Goal: Transaction & Acquisition: Book appointment/travel/reservation

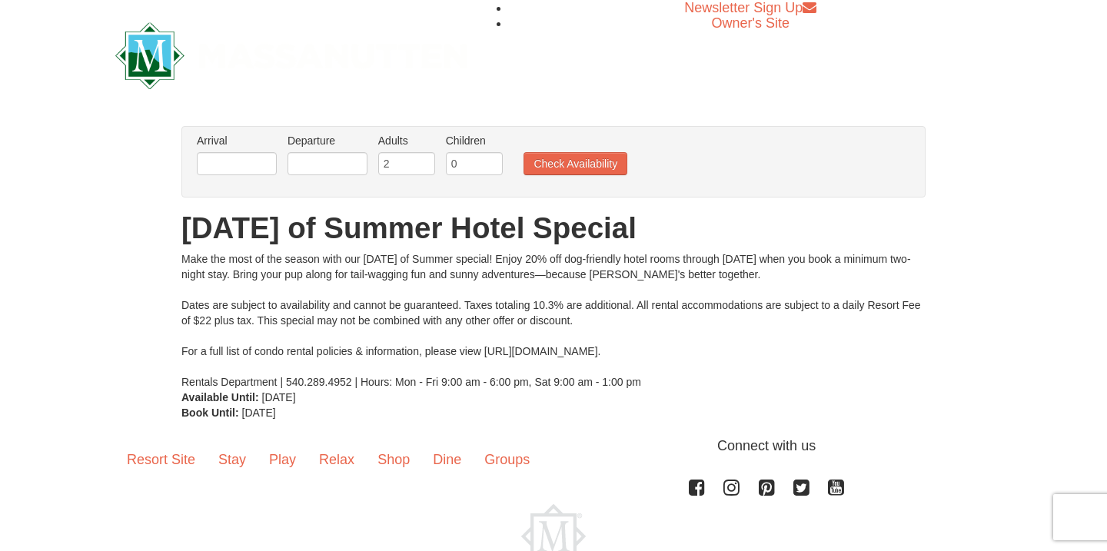
scroll to position [88, 0]
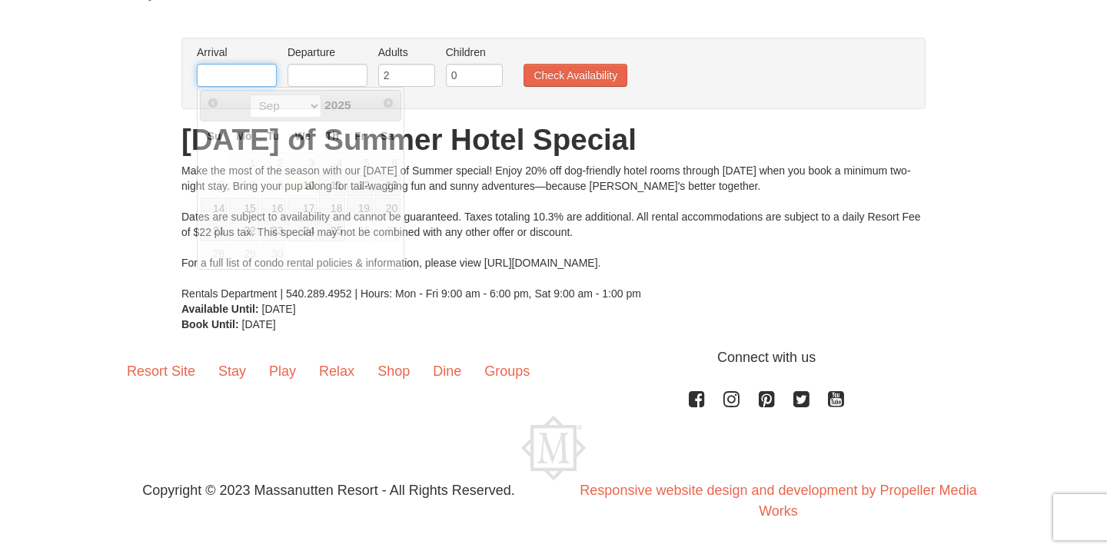
click at [254, 75] on input "text" at bounding box center [237, 75] width 80 height 23
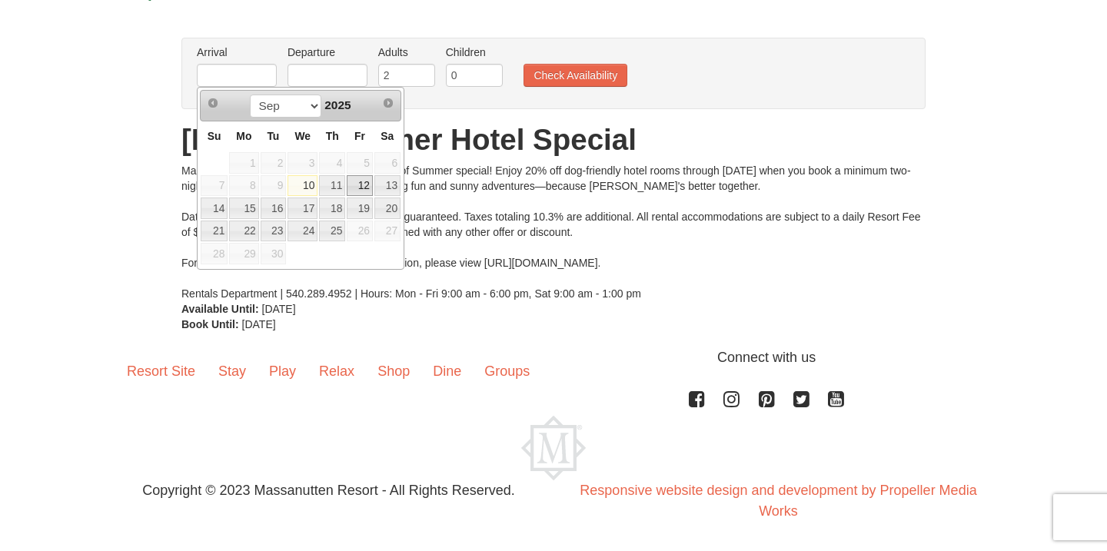
click at [358, 182] on link "12" at bounding box center [360, 186] width 26 height 22
type input "[DATE]"
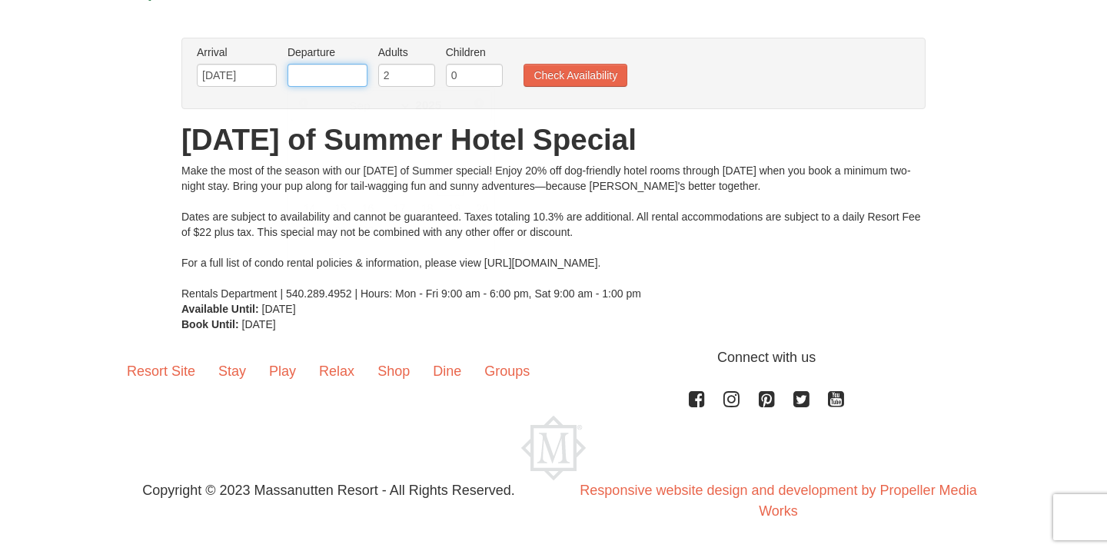
click at [316, 73] on input "text" at bounding box center [327, 75] width 80 height 23
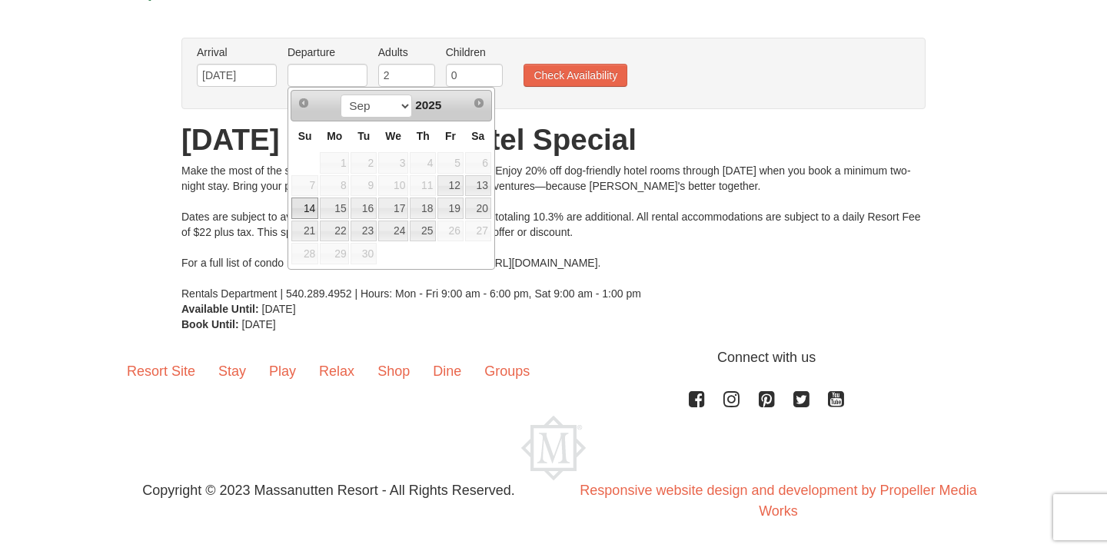
click at [304, 208] on link "14" at bounding box center [304, 208] width 27 height 22
type input "[DATE]"
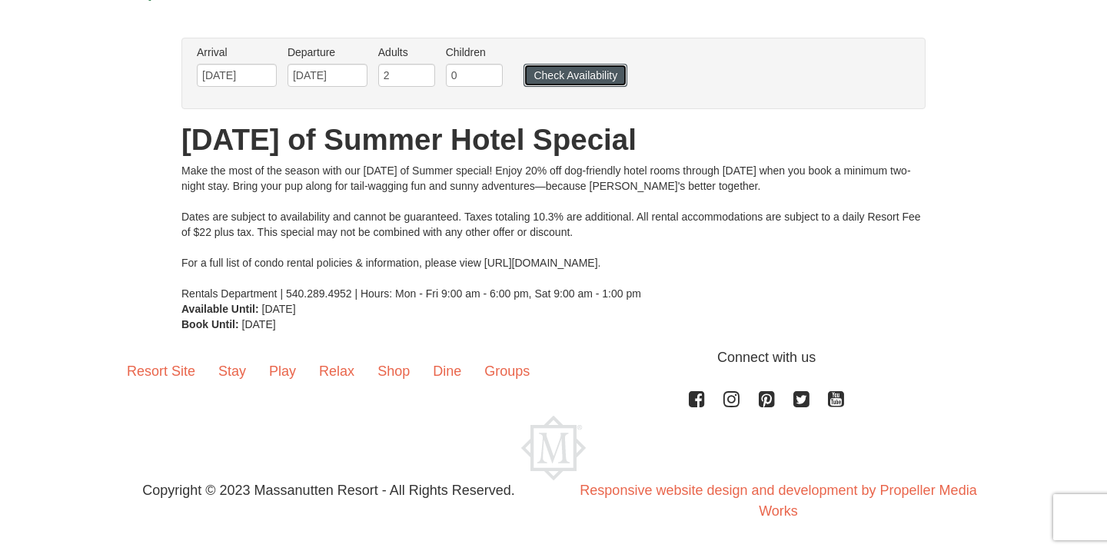
click at [568, 78] on button "Check Availability" at bounding box center [575, 75] width 104 height 23
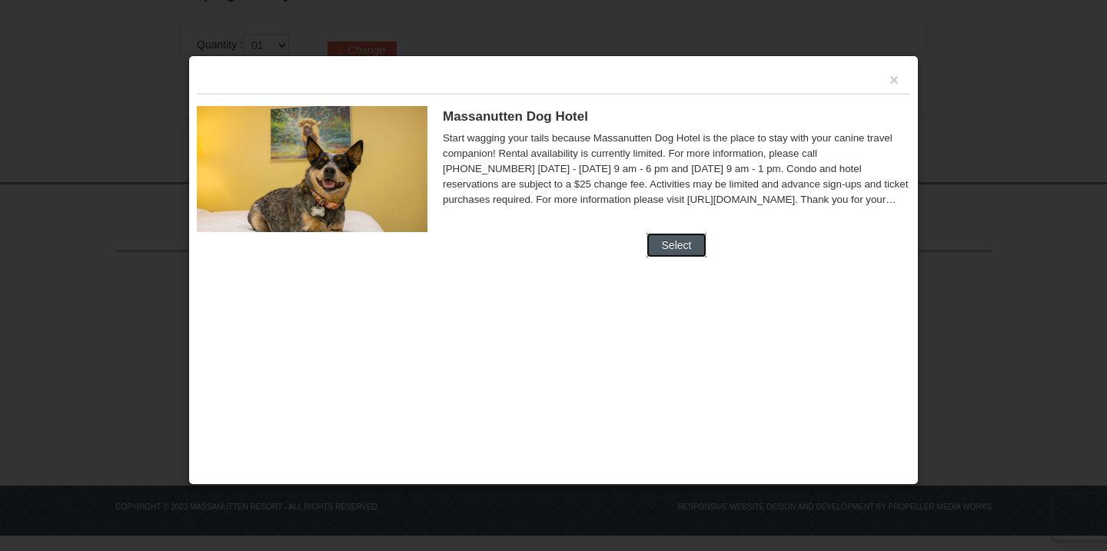
scroll to position [440, 0]
click at [665, 244] on button "Select" at bounding box center [676, 245] width 61 height 25
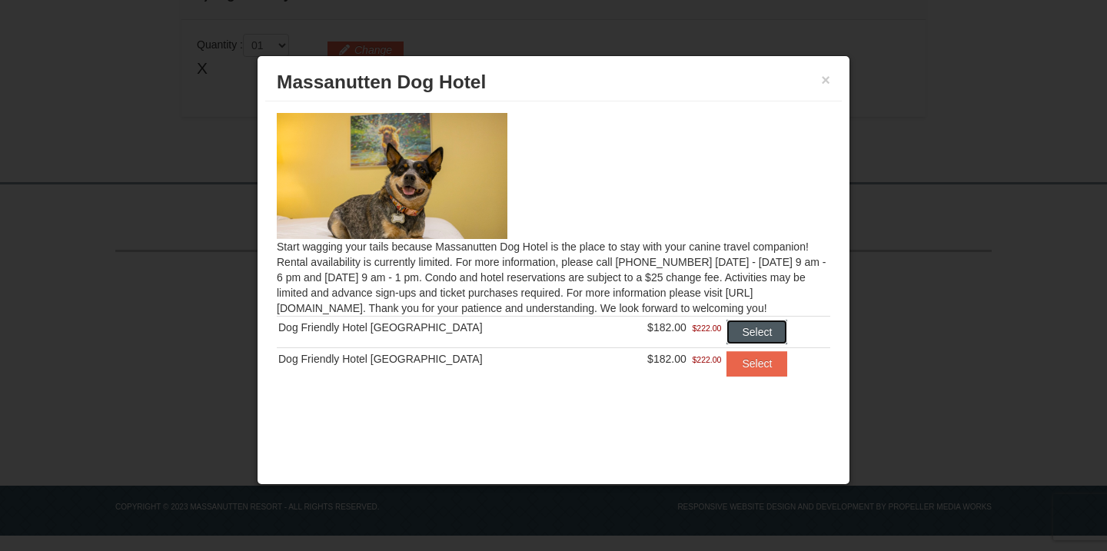
click at [736, 337] on button "Select" at bounding box center [756, 332] width 61 height 25
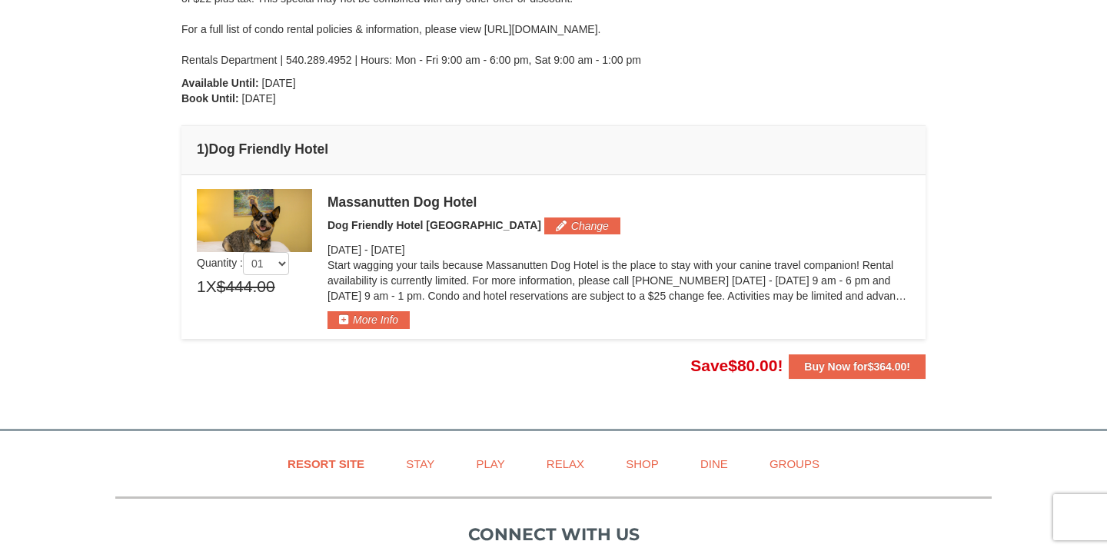
scroll to position [282, 0]
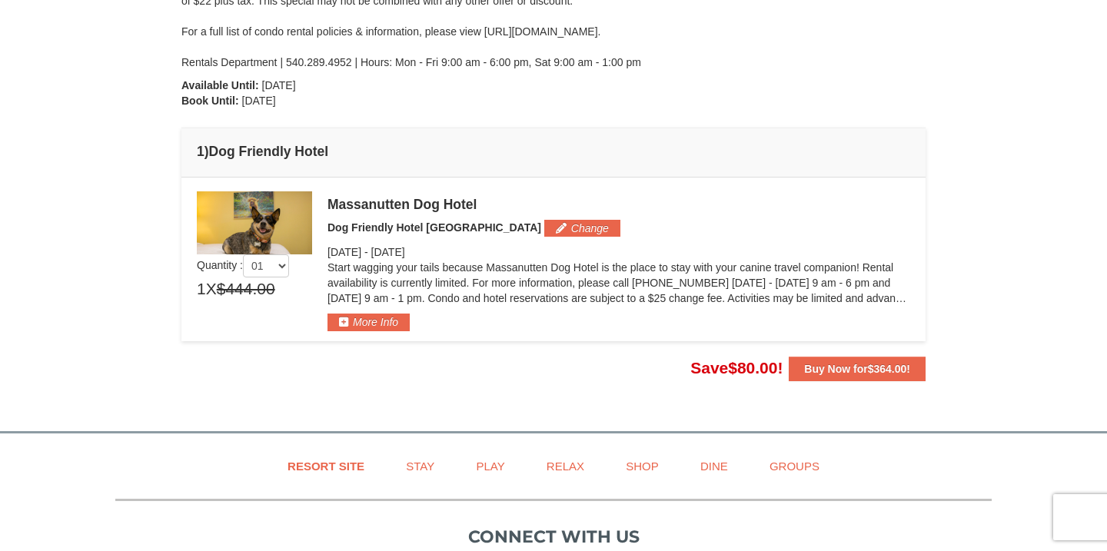
click at [412, 440] on nav "Resort Site Stay Play Relax Shop Dine Groups" at bounding box center [553, 467] width 876 height 68
click at [810, 367] on strong "Buy Now for $364.00 !" at bounding box center [857, 369] width 106 height 12
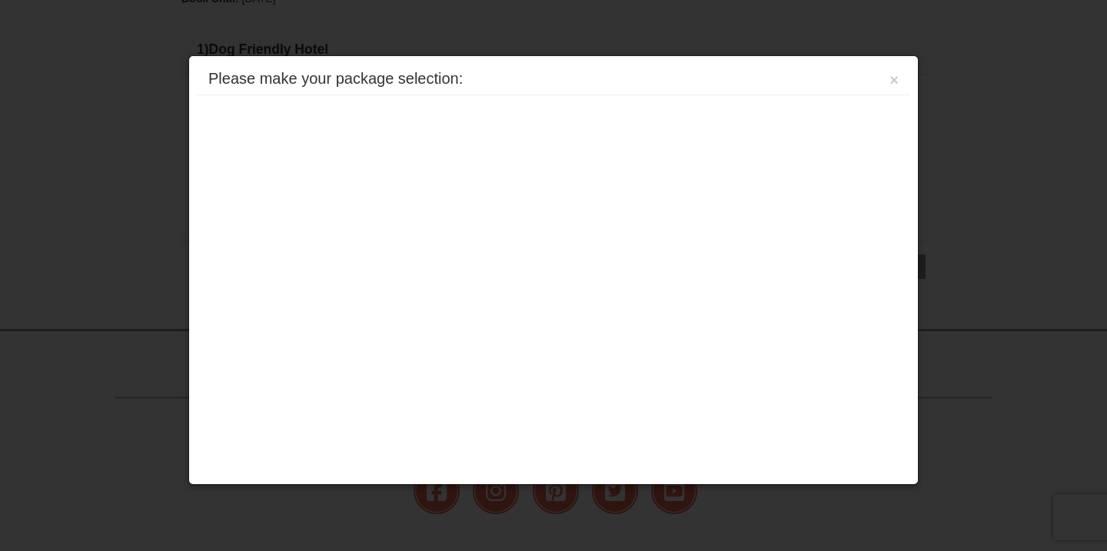
scroll to position [426, 0]
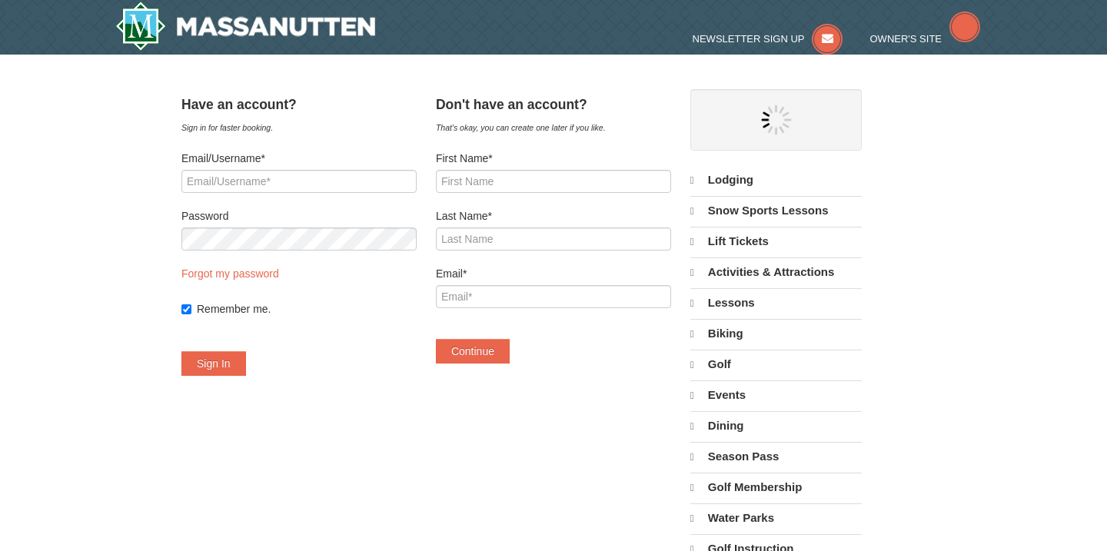
select select "9"
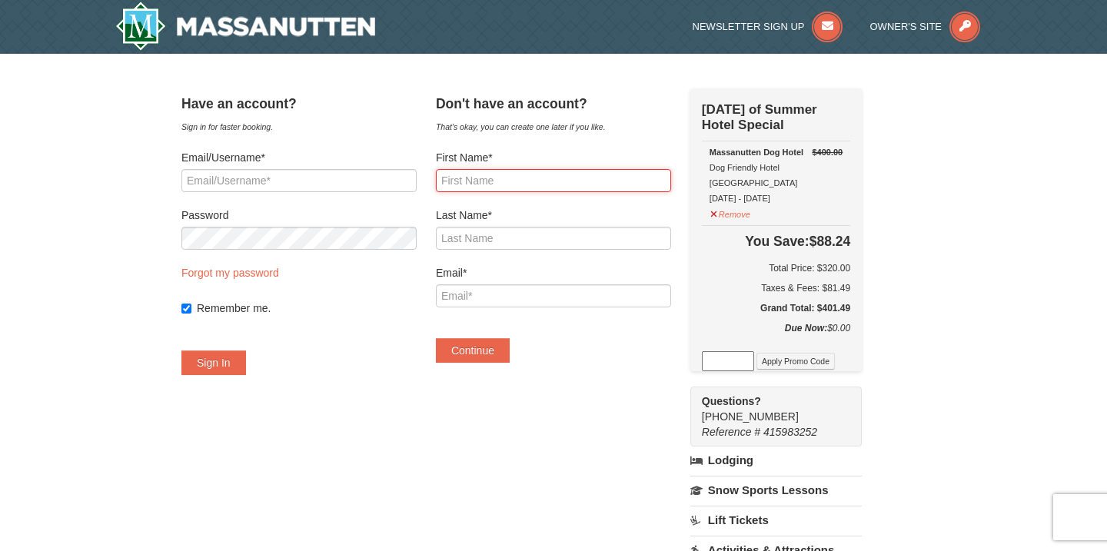
click at [533, 178] on input "First Name*" at bounding box center [553, 180] width 235 height 23
type input "Liam"
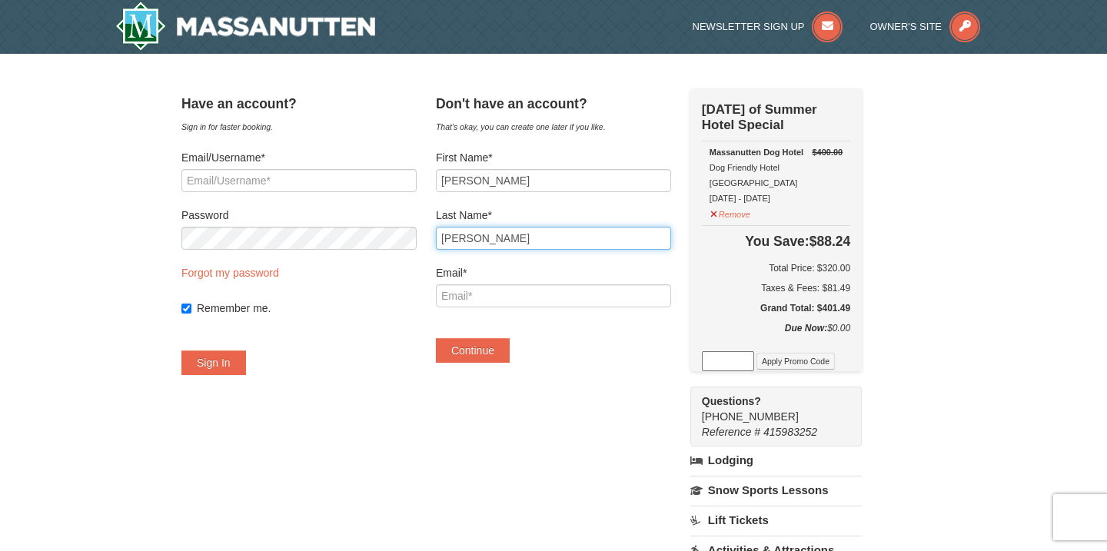
type input "Winters"
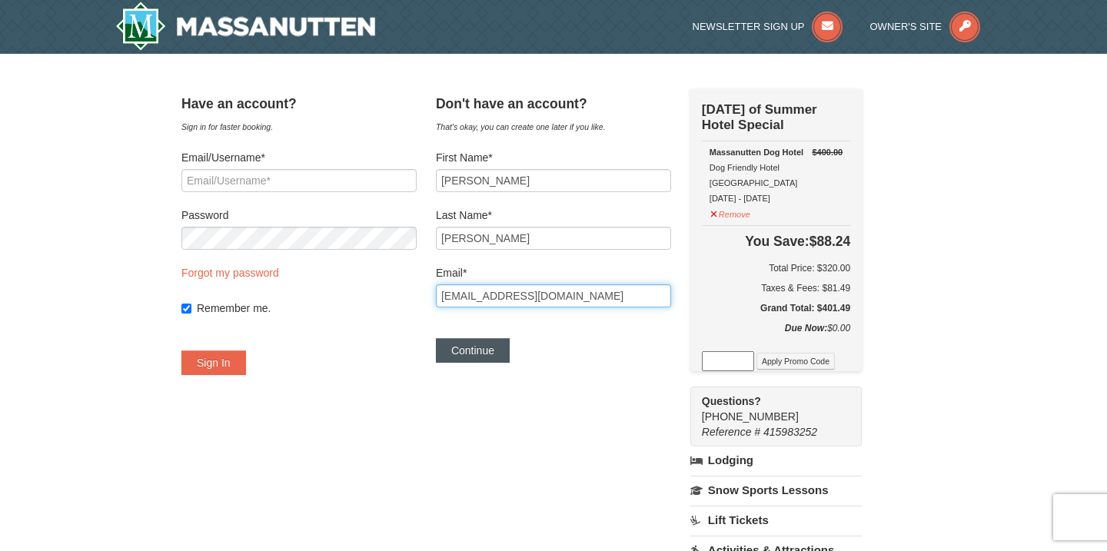
type input "[EMAIL_ADDRESS][DOMAIN_NAME]"
click at [477, 360] on button "Continue" at bounding box center [473, 350] width 74 height 25
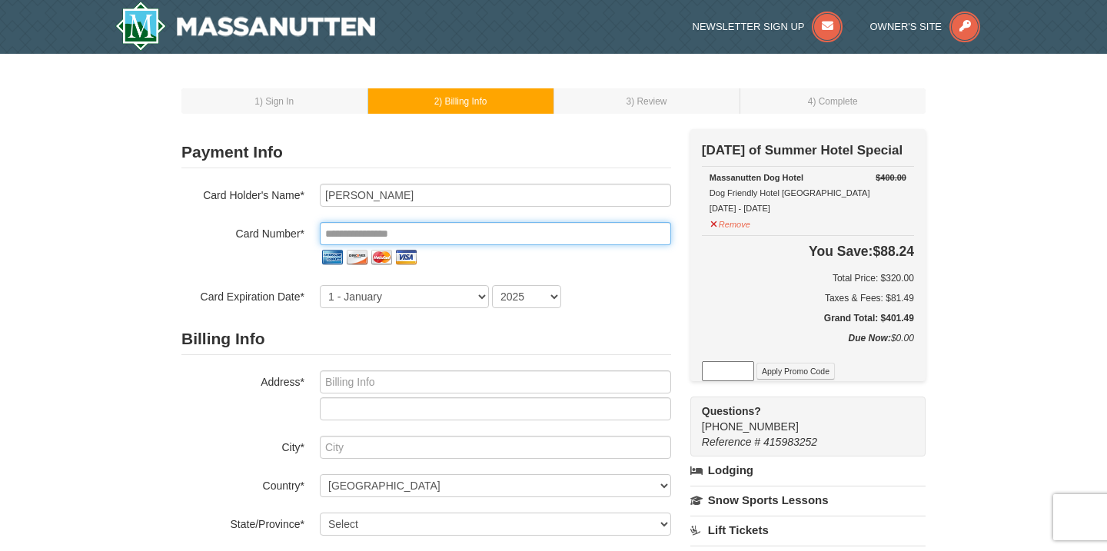
click at [434, 236] on input "tel" at bounding box center [495, 233] width 351 height 23
click at [578, 230] on input "tel" at bounding box center [495, 233] width 351 height 23
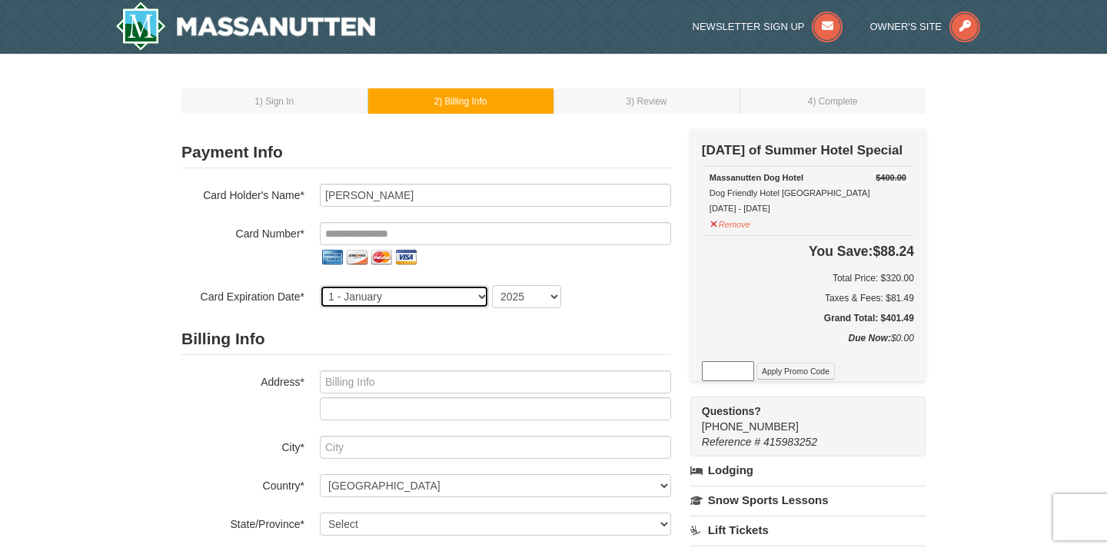
click at [462, 294] on select "1 - January 2 - February 3 - March 4 - April 5 - May 6 - June 7 - July 8 - Augu…" at bounding box center [404, 296] width 169 height 23
select select "2"
click at [320, 285] on select "1 - January 2 - February 3 - March 4 - April 5 - May 6 - June 7 - July 8 - Augu…" at bounding box center [404, 296] width 169 height 23
click at [539, 296] on select "2025 2026 2027 2028 2029 2030 2031 2032 2033 2034" at bounding box center [526, 296] width 69 height 23
select select "2026"
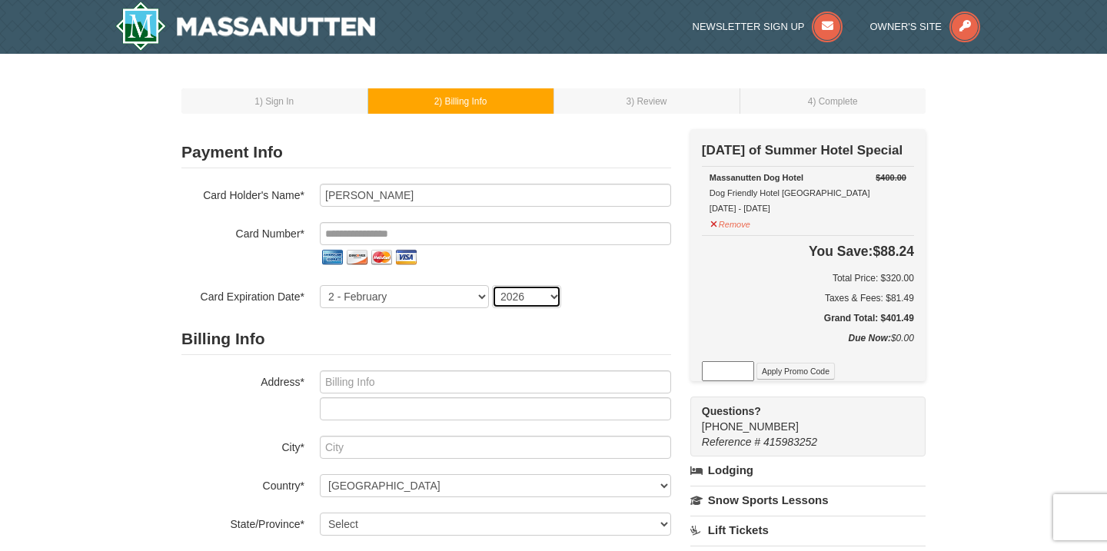
click at [492, 285] on select "2025 2026 2027 2028 2029 2030 2031 2032 2033 2034" at bounding box center [526, 296] width 69 height 23
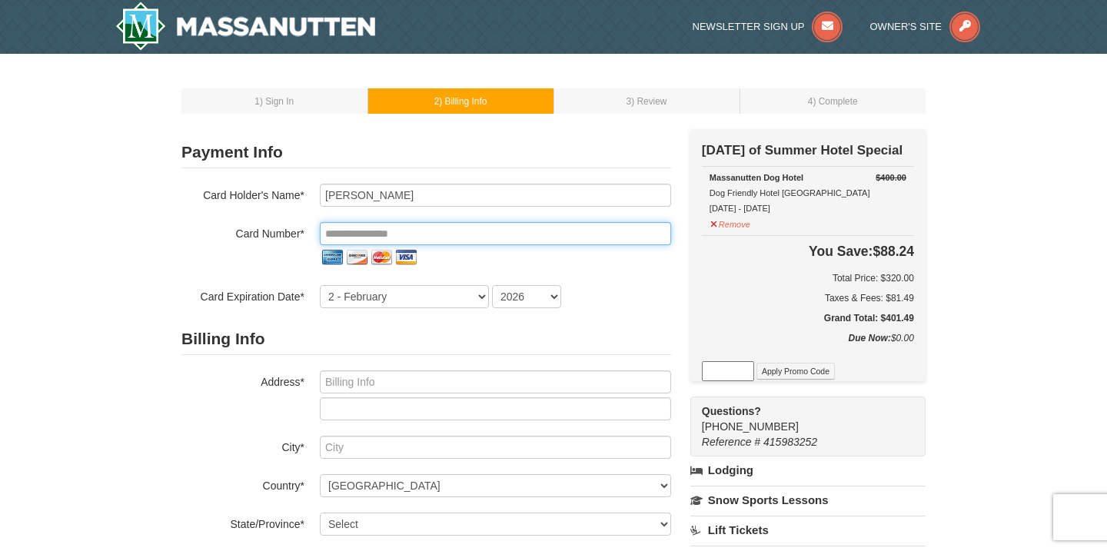
click at [368, 241] on input "tel" at bounding box center [495, 233] width 351 height 23
click at [549, 239] on input "tel" at bounding box center [495, 233] width 351 height 23
click at [562, 330] on h2 "Billing Info" at bounding box center [425, 340] width 489 height 32
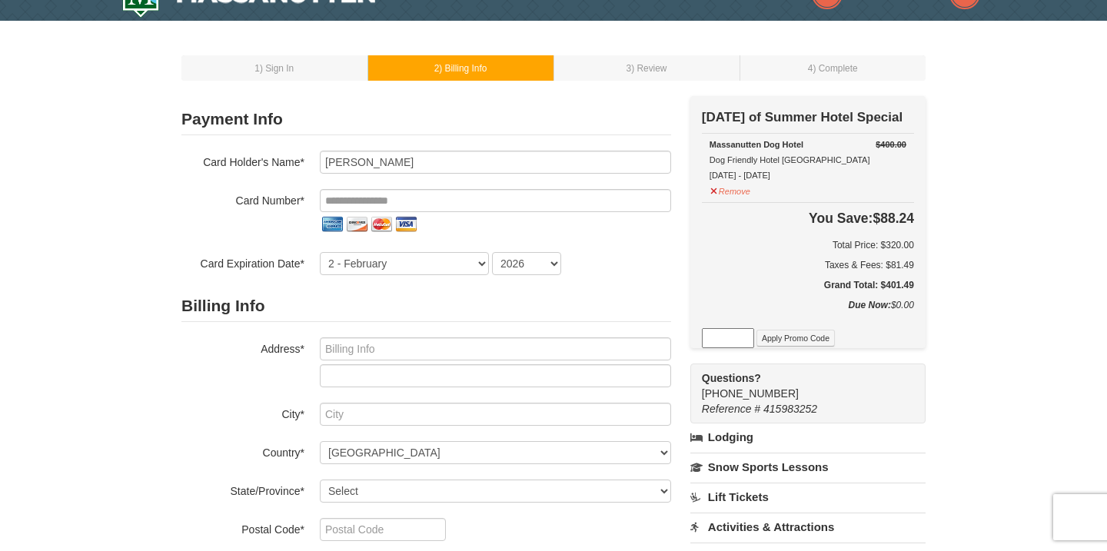
scroll to position [44, 0]
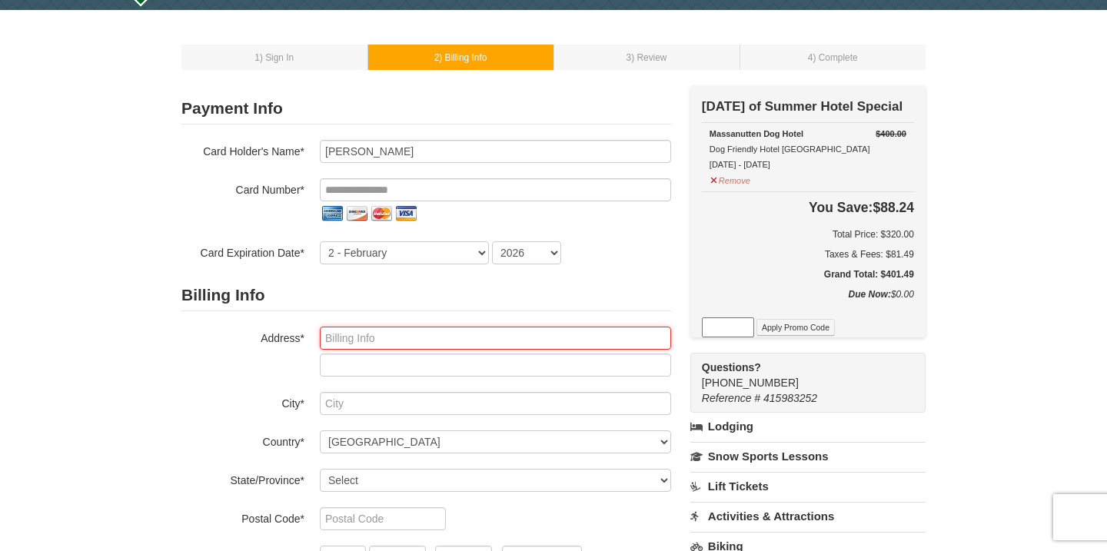
click at [426, 336] on input "text" at bounding box center [495, 338] width 351 height 23
click at [387, 337] on input "text" at bounding box center [495, 338] width 351 height 23
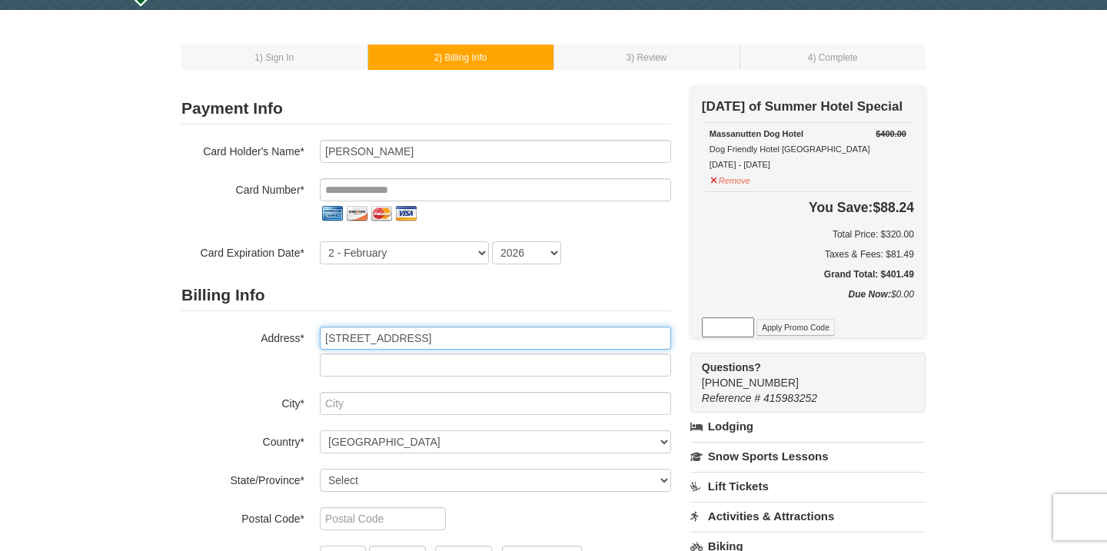
type input "[STREET_ADDRESS]"
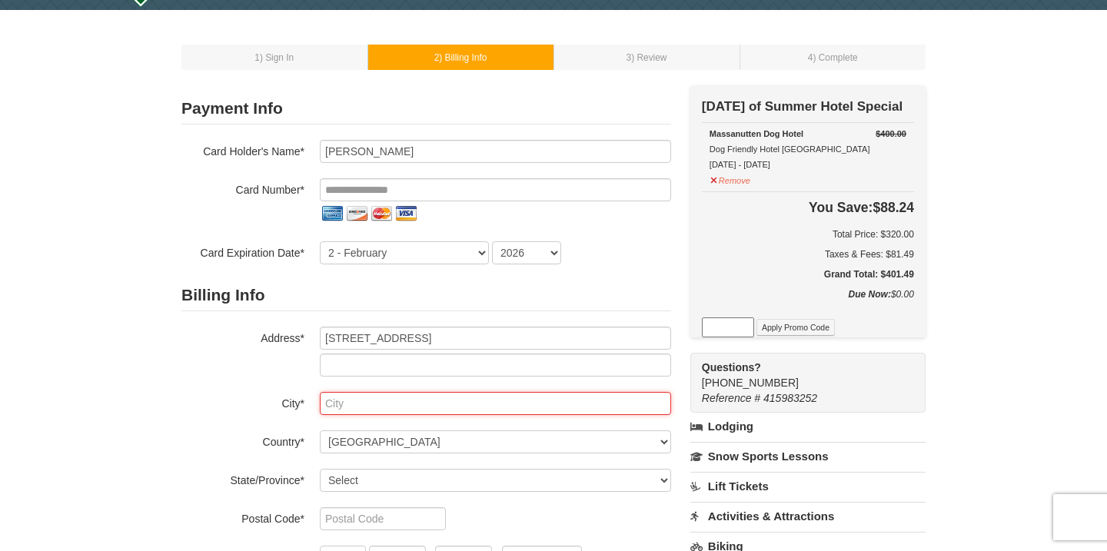
type input "R"
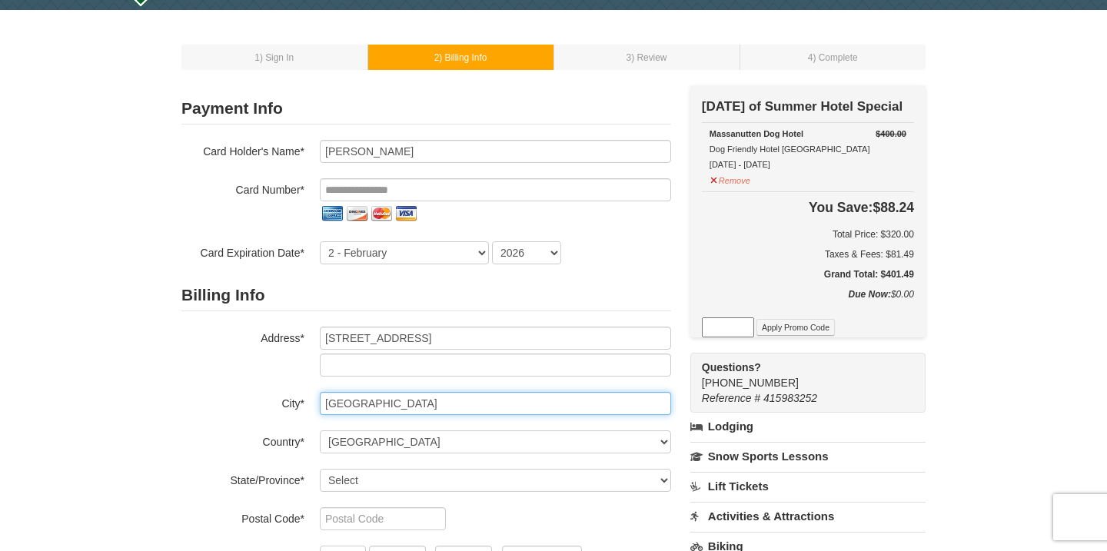
type input "Fort Mill"
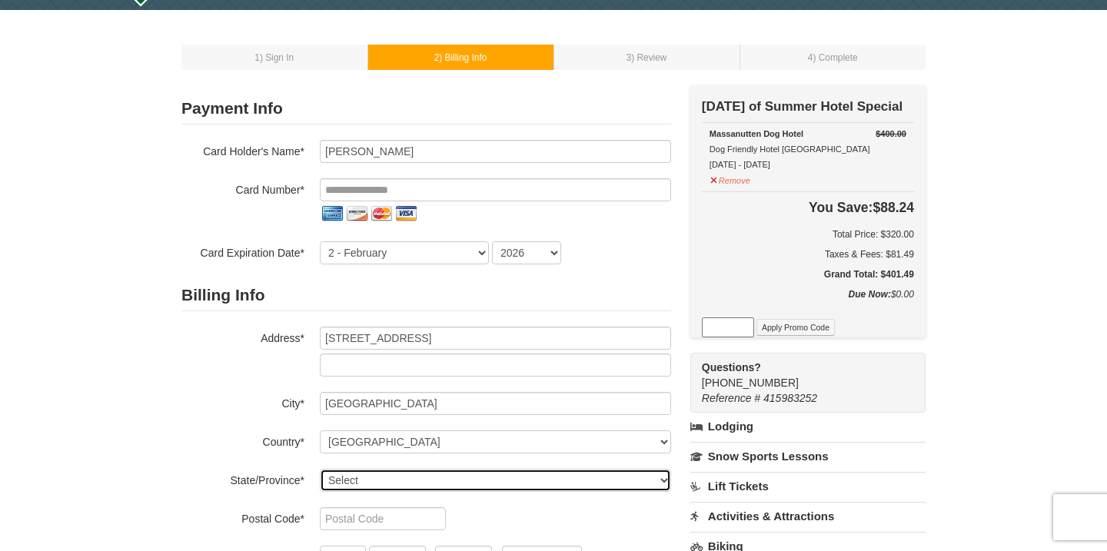
click at [367, 478] on select "Select Alabama Alaska American Samoa Arizona Arkansas California Colorado Conne…" at bounding box center [495, 480] width 351 height 23
select select "SC"
click at [320, 469] on select "Select Alabama Alaska American Samoa Arizona Arkansas California Colorado Conne…" at bounding box center [495, 480] width 351 height 23
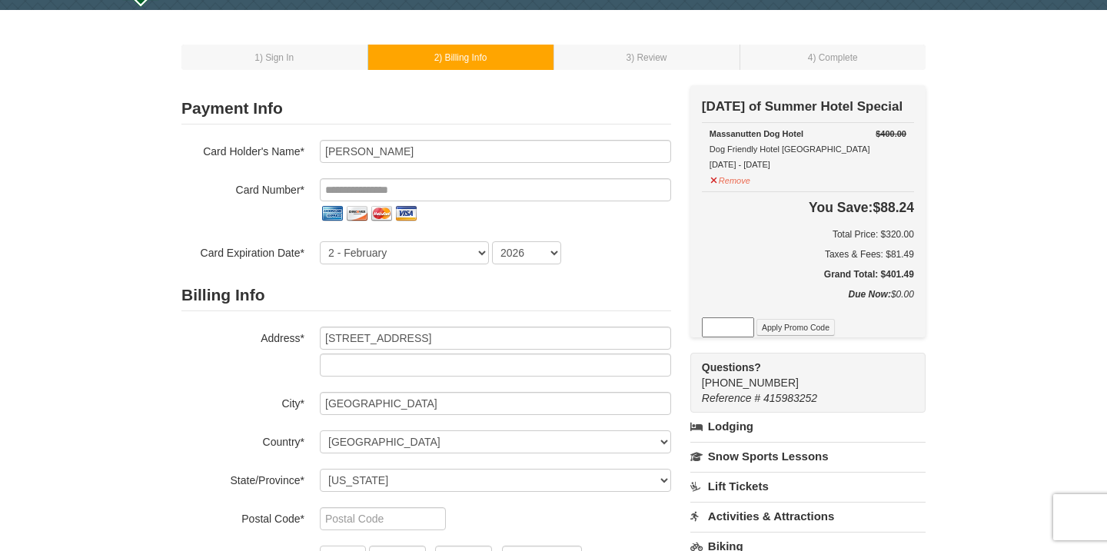
click at [237, 396] on label "City*" at bounding box center [242, 401] width 123 height 19
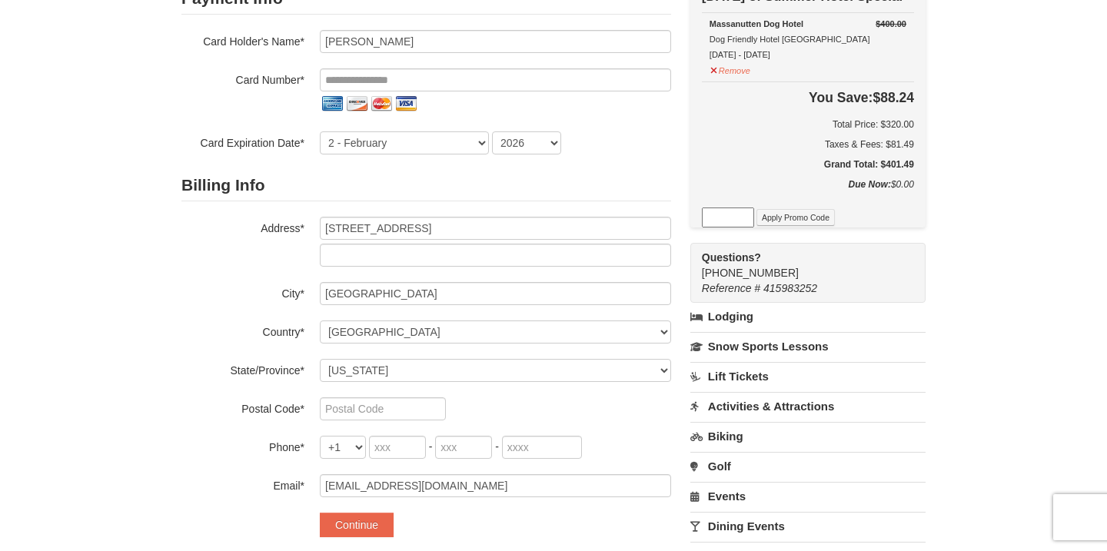
scroll to position [154, 0]
click at [348, 410] on input "text" at bounding box center [383, 407] width 126 height 23
type input "29707"
click at [391, 440] on input "tel" at bounding box center [397, 446] width 57 height 23
type input "704"
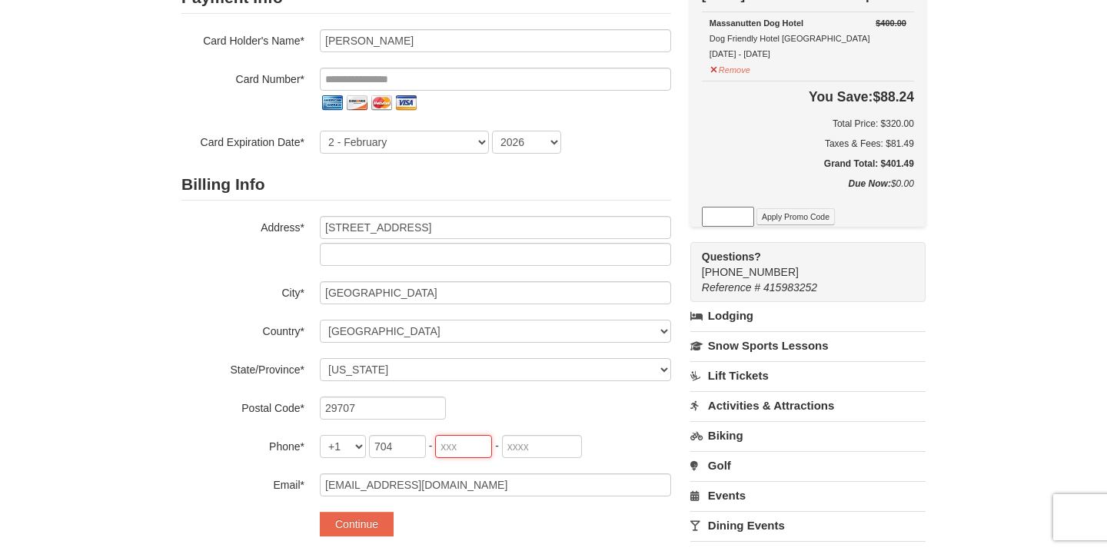
click at [477, 450] on input "tel" at bounding box center [463, 446] width 57 height 23
type input "576"
type input "5103"
click at [226, 410] on label "Postal Code*" at bounding box center [242, 405] width 123 height 19
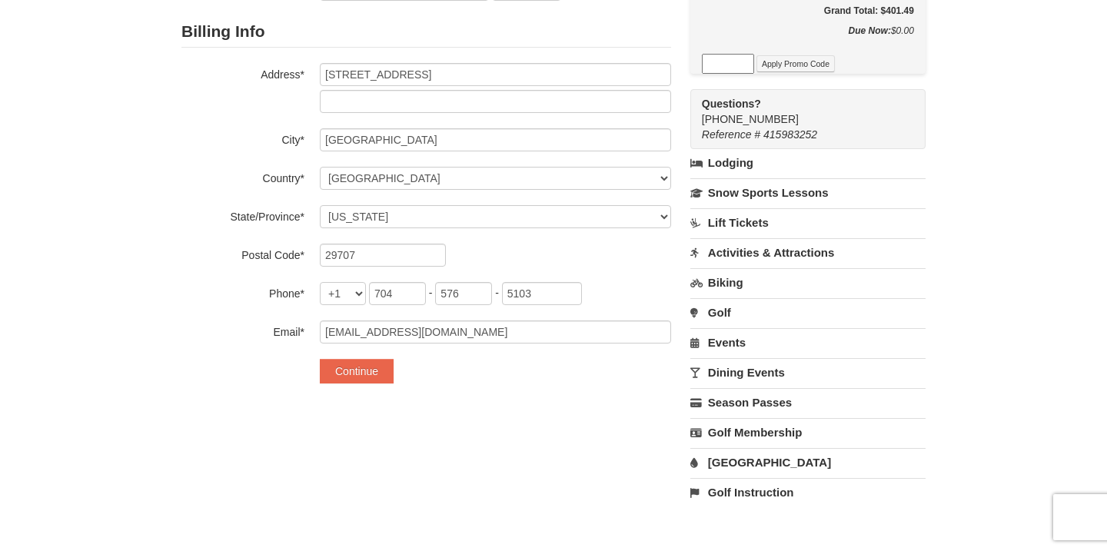
scroll to position [308, 0]
click at [353, 379] on button "Continue" at bounding box center [357, 370] width 74 height 25
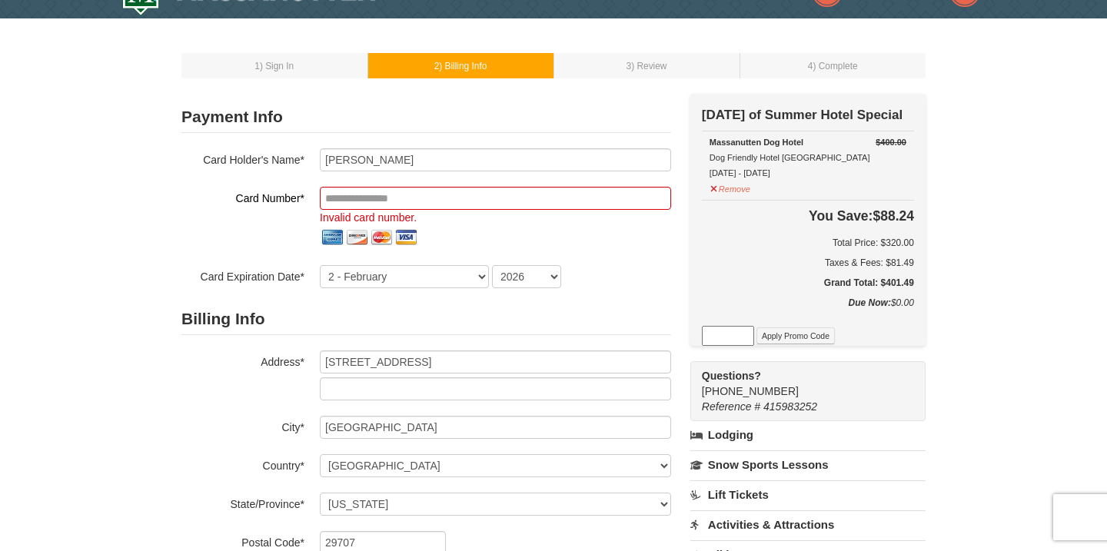
scroll to position [12, 0]
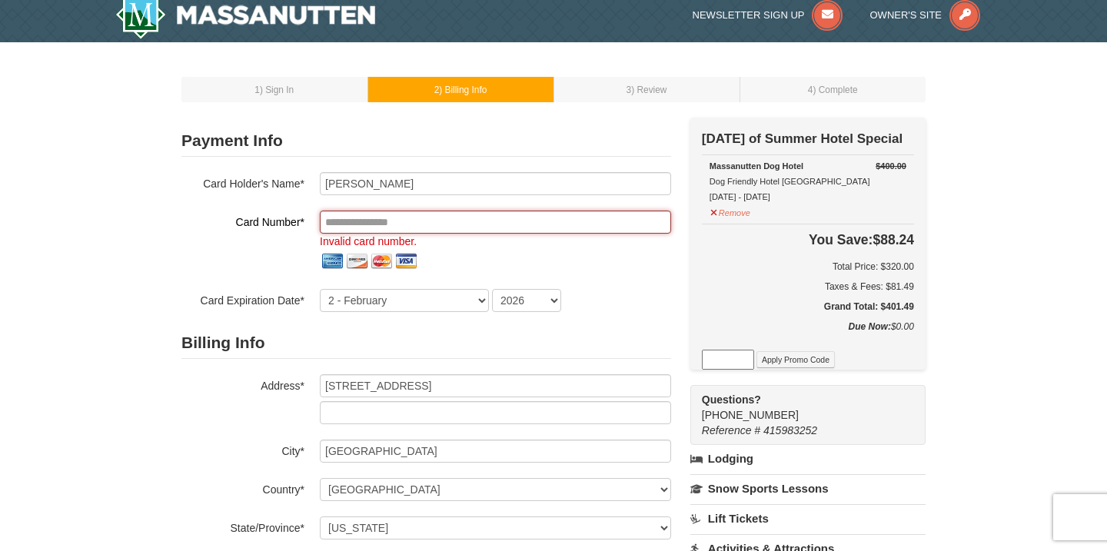
click at [385, 224] on input "tel" at bounding box center [495, 222] width 351 height 23
click at [734, 370] on input at bounding box center [728, 360] width 52 height 20
type input "4"
click at [576, 222] on input "tel" at bounding box center [495, 222] width 351 height 23
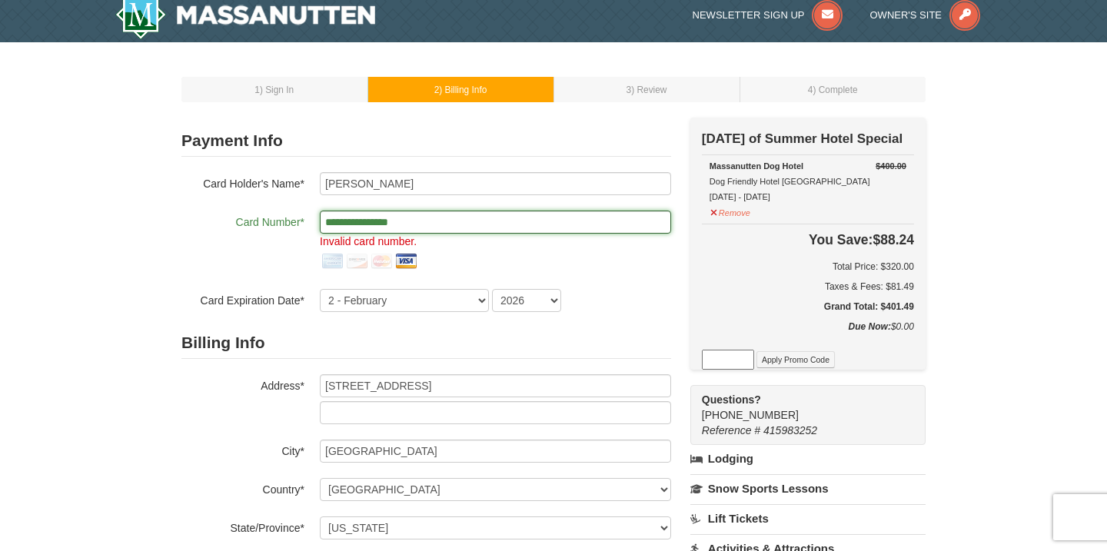
type input "**********"
click at [493, 257] on div at bounding box center [495, 261] width 351 height 25
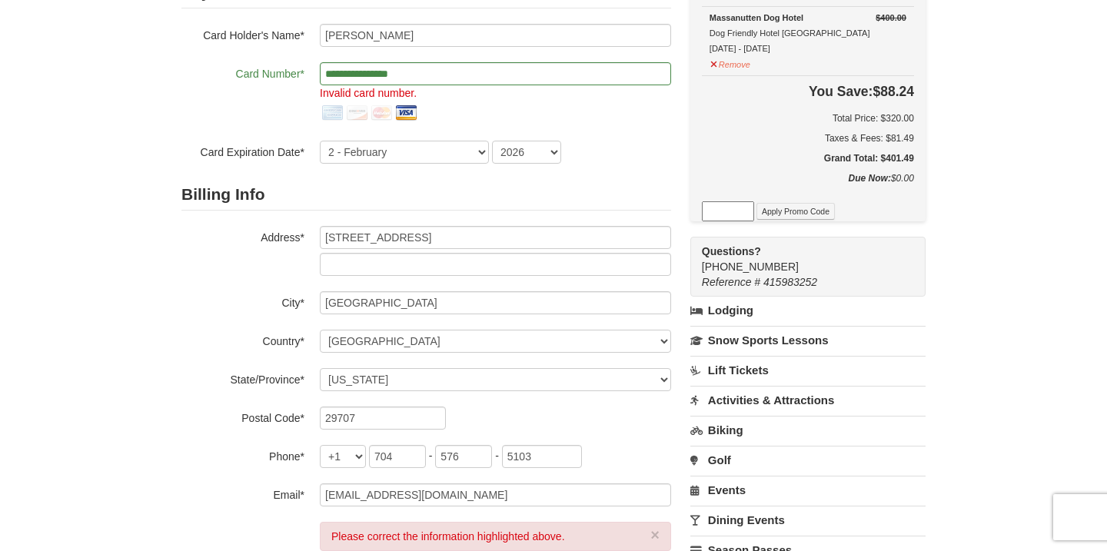
scroll to position [161, 0]
click at [463, 194] on h2 "Billing Info" at bounding box center [425, 194] width 489 height 32
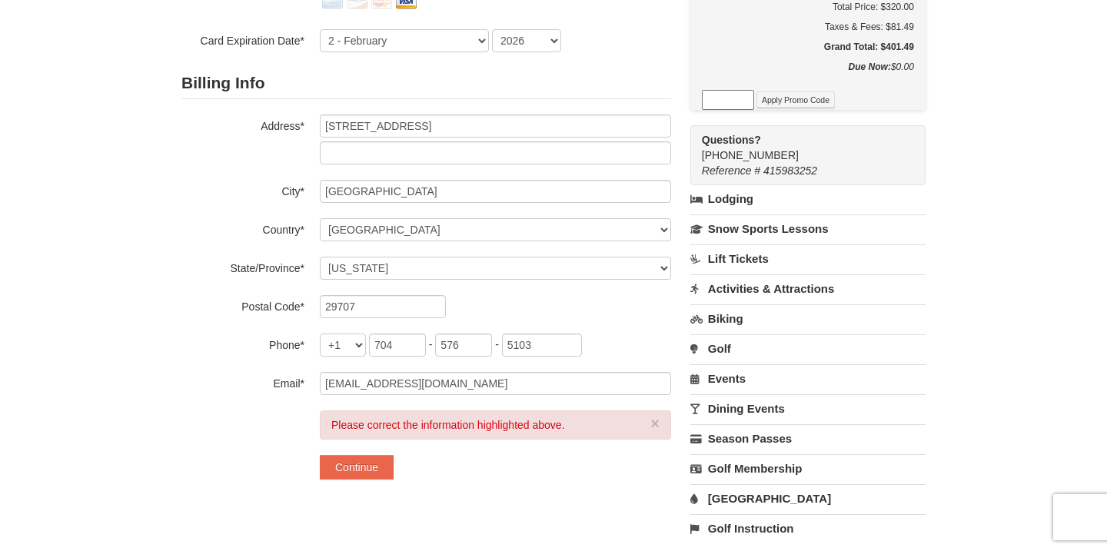
scroll to position [275, 0]
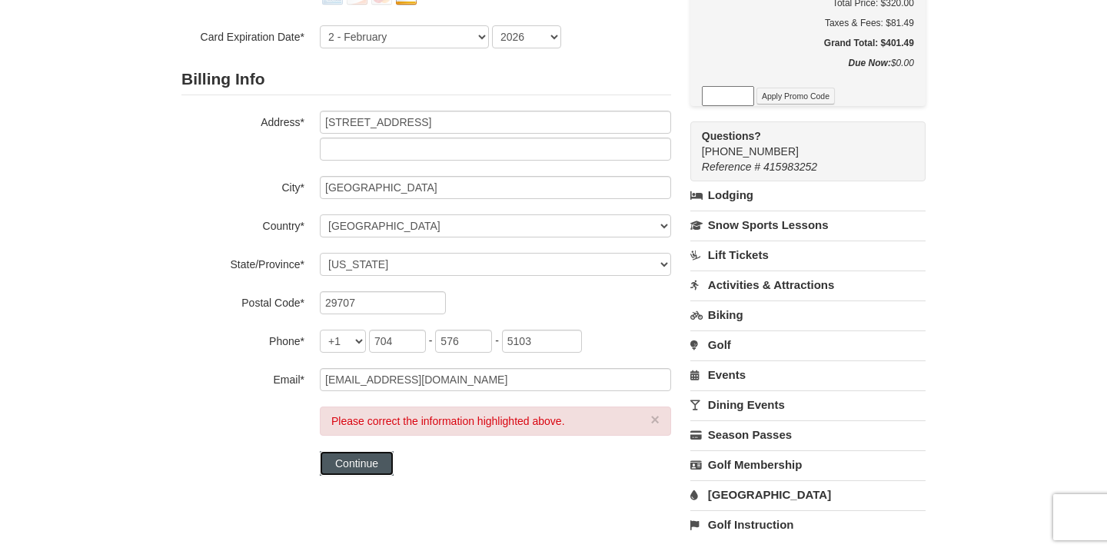
click at [361, 459] on button "Continue" at bounding box center [357, 463] width 74 height 25
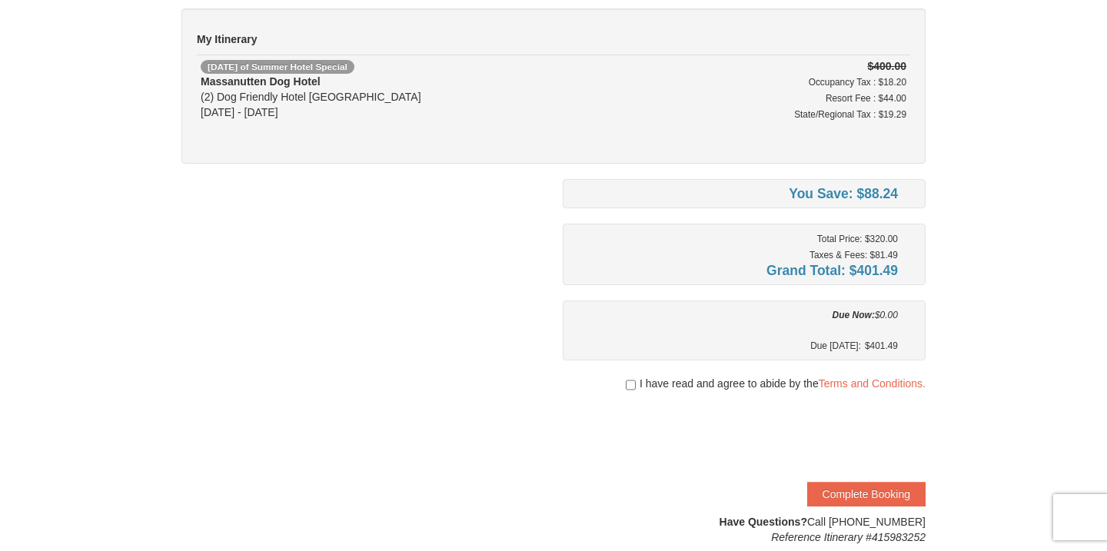
scroll to position [123, 0]
click at [626, 383] on input "checkbox" at bounding box center [630, 383] width 10 height 12
checkbox input "true"
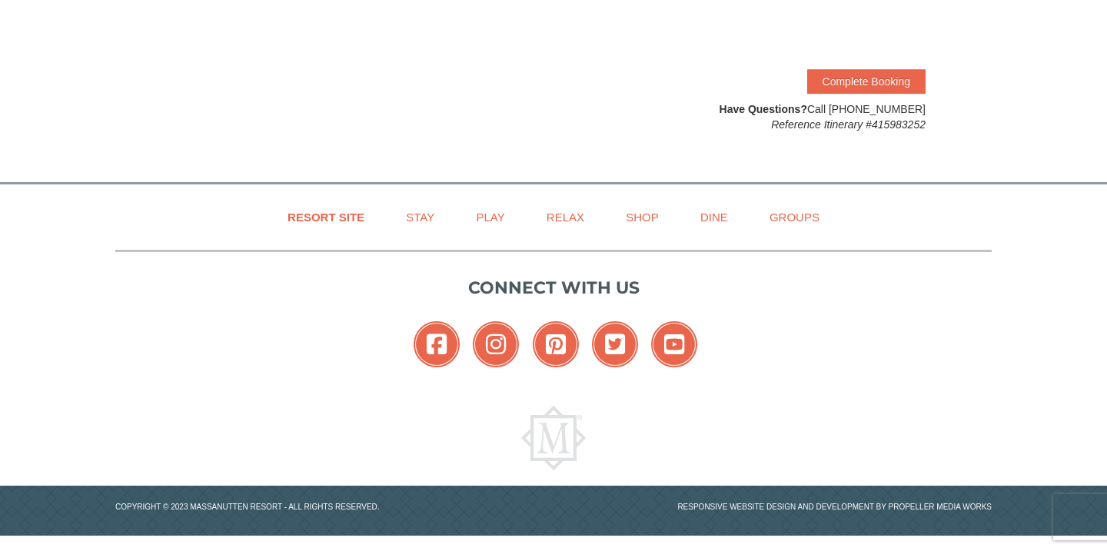
scroll to position [482, 0]
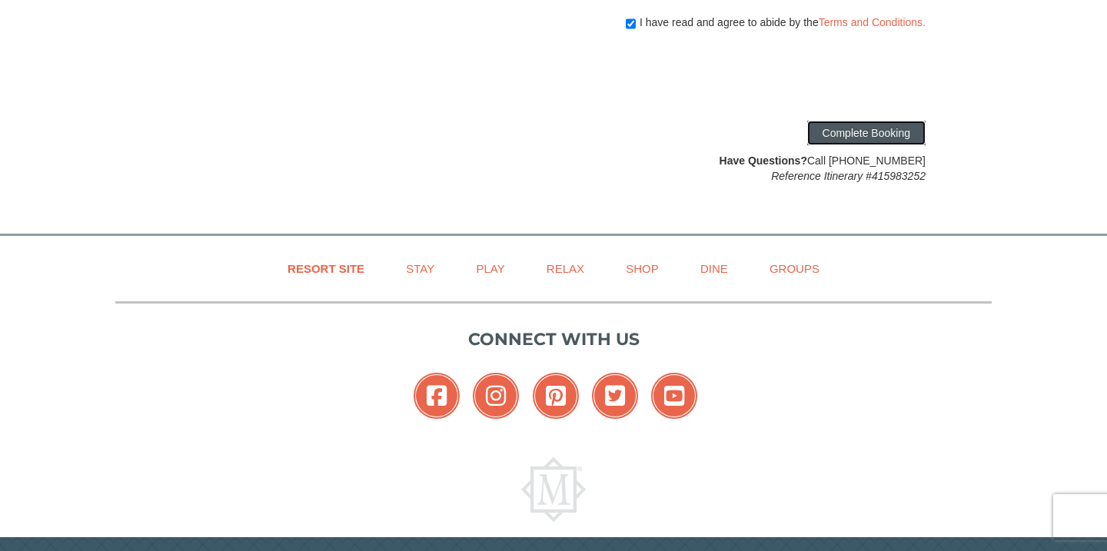
click at [857, 121] on button "Complete Booking" at bounding box center [866, 133] width 118 height 25
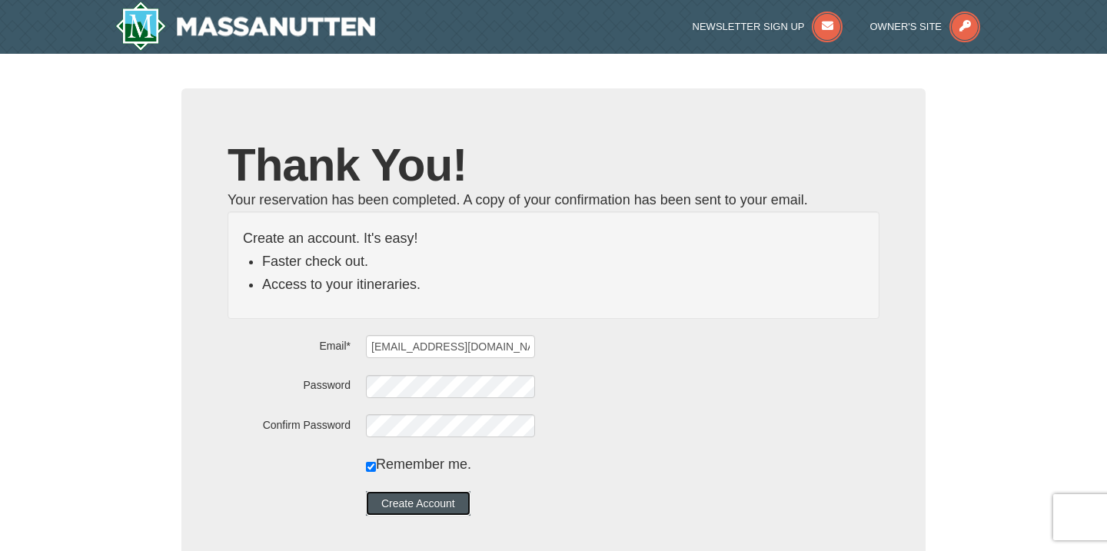
click at [418, 503] on button "Create Account" at bounding box center [418, 503] width 105 height 25
